Goal: Information Seeking & Learning: Learn about a topic

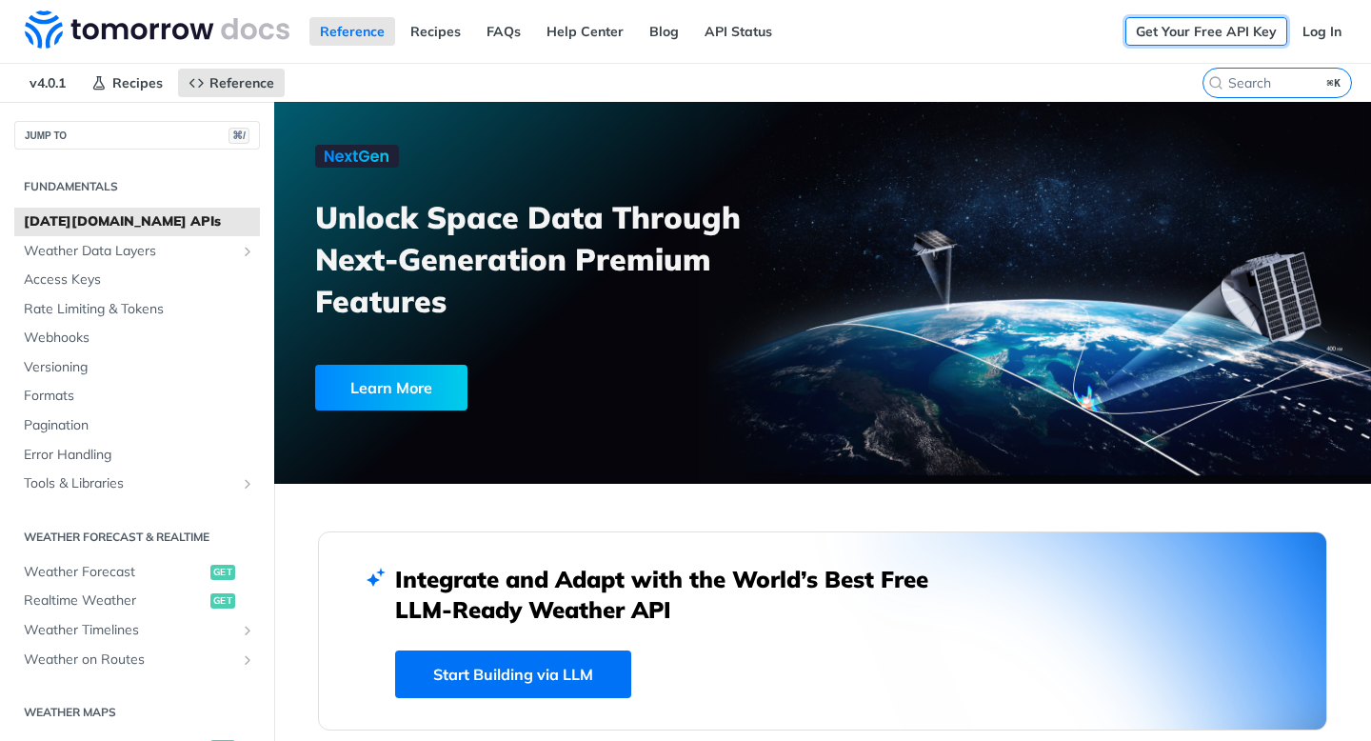
click at [1156, 34] on link "Get Your Free API Key" at bounding box center [1207, 31] width 162 height 29
click at [1325, 30] on link "Log In" at bounding box center [1322, 31] width 60 height 29
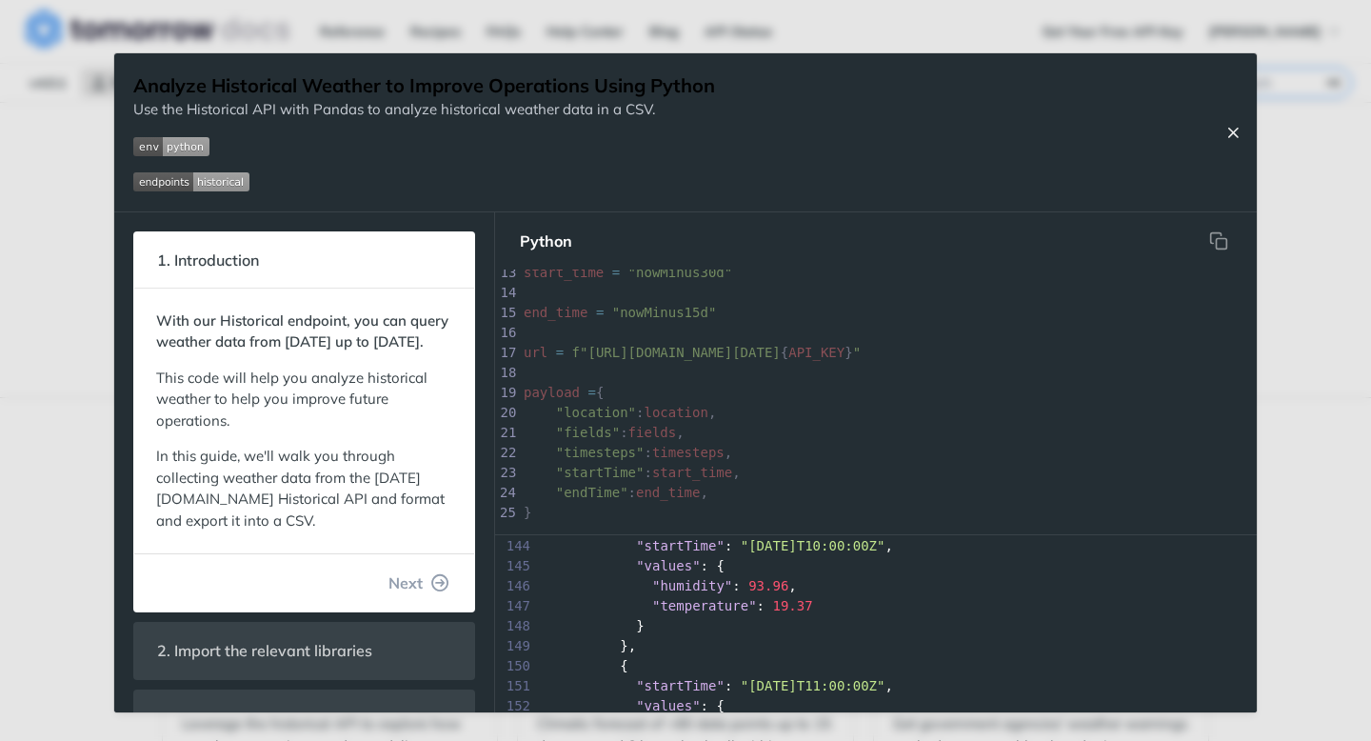
click at [1232, 126] on icon "Close Recipe" at bounding box center [1233, 132] width 17 height 17
